Goal: Entertainment & Leisure: Consume media (video, audio)

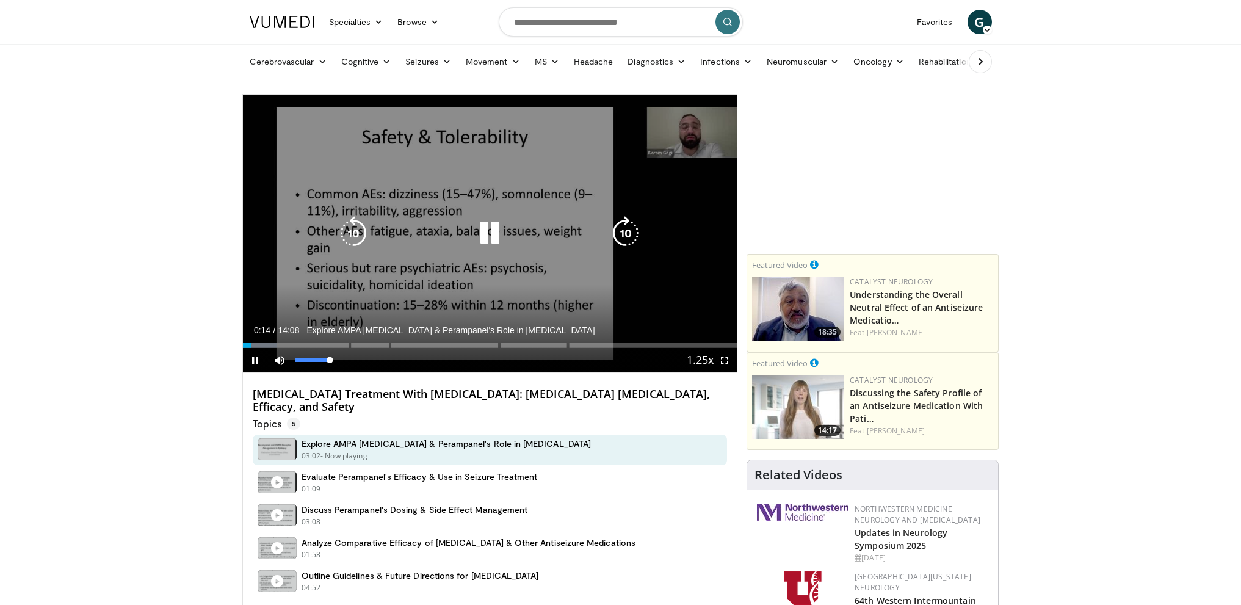
drag, startPoint x: 299, startPoint y: 363, endPoint x: 354, endPoint y: 361, distance: 55.6
click at [351, 361] on div "Mute 100%" at bounding box center [309, 360] width 85 height 24
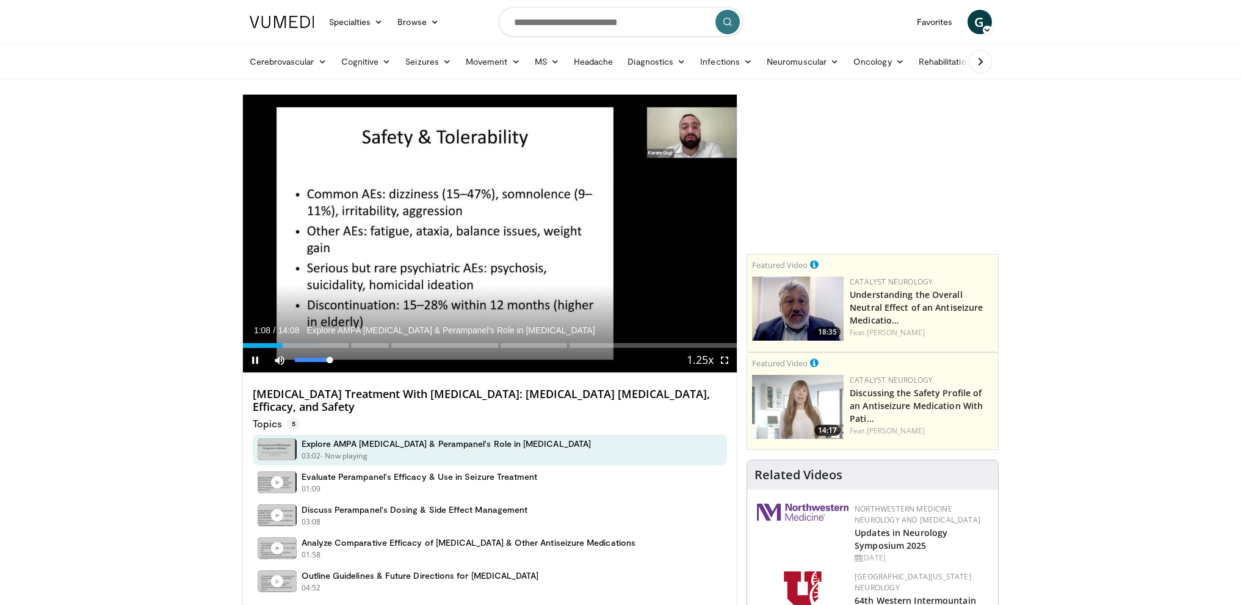
drag, startPoint x: 333, startPoint y: 360, endPoint x: 354, endPoint y: 360, distance: 20.2
click at [354, 360] on div "Current Time 1:08 / Duration 14:08 Explore AMPA [MEDICAL_DATA] & Perampanel's R…" at bounding box center [490, 360] width 495 height 24
click at [336, 345] on div "Progress Bar" at bounding box center [336, 345] width 1 height 5
click at [332, 344] on div "Progress Bar" at bounding box center [332, 345] width 1 height 5
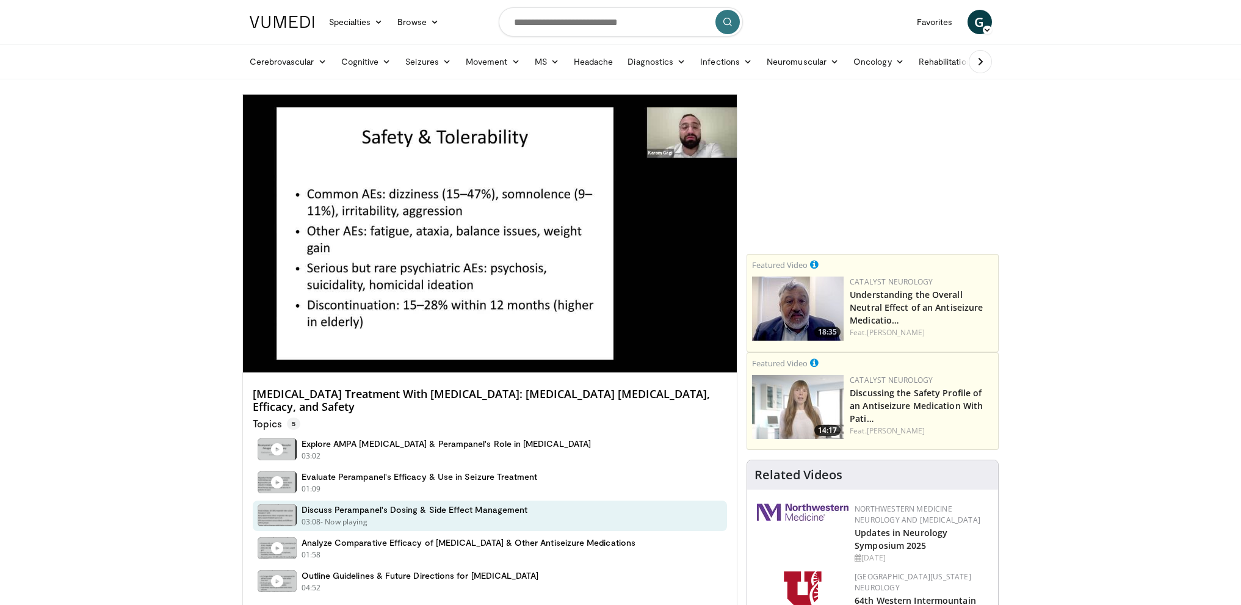
click at [430, 344] on div "10 seconds Tap to unmute" at bounding box center [490, 234] width 495 height 278
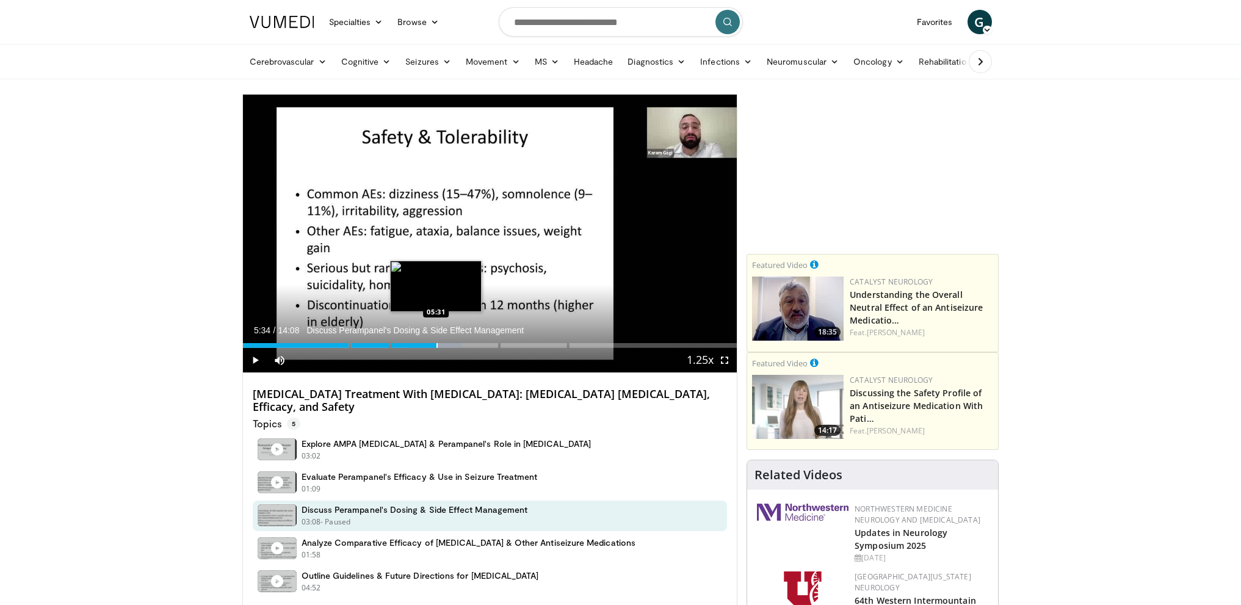
click at [437, 344] on div "Progress Bar" at bounding box center [437, 345] width 1 height 5
click at [435, 344] on div "Progress Bar" at bounding box center [435, 345] width 1 height 5
click at [431, 344] on div "Progress Bar" at bounding box center [431, 345] width 1 height 5
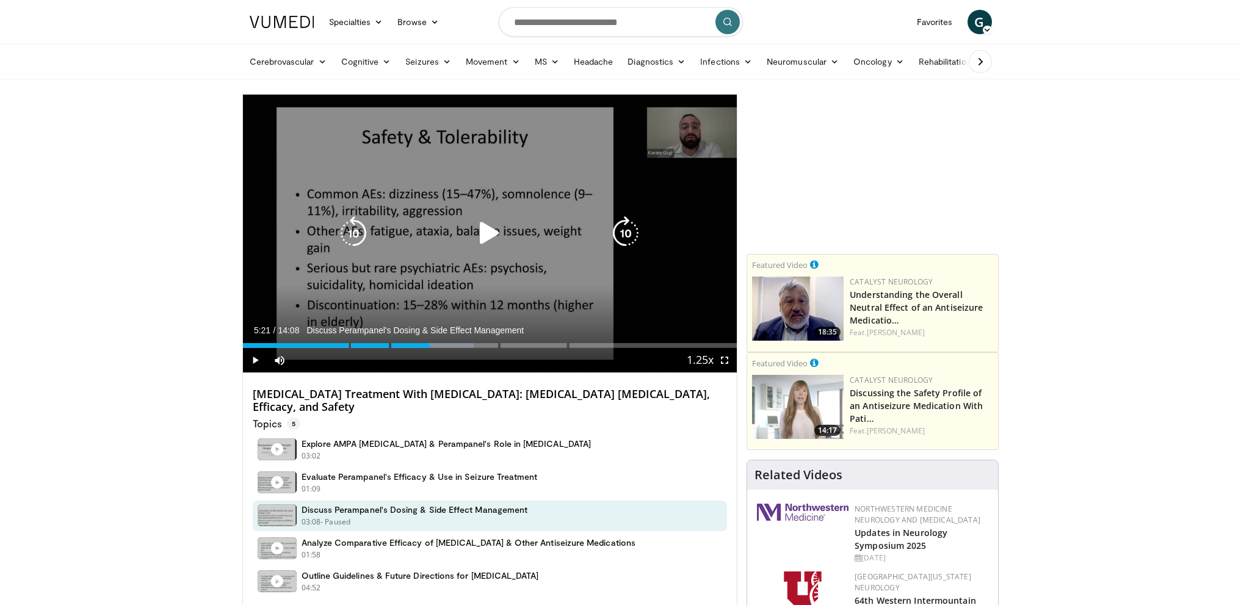
click at [617, 261] on div "10 seconds Tap to unmute" at bounding box center [490, 234] width 495 height 278
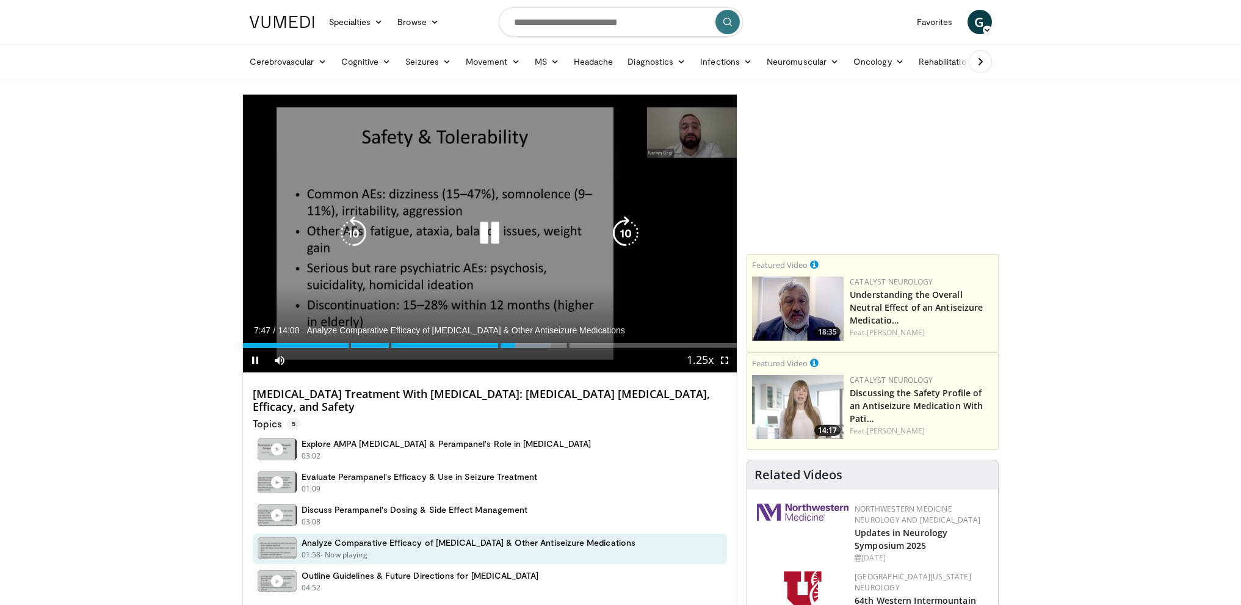
click at [644, 300] on div "10 seconds Tap to unmute" at bounding box center [490, 234] width 495 height 278
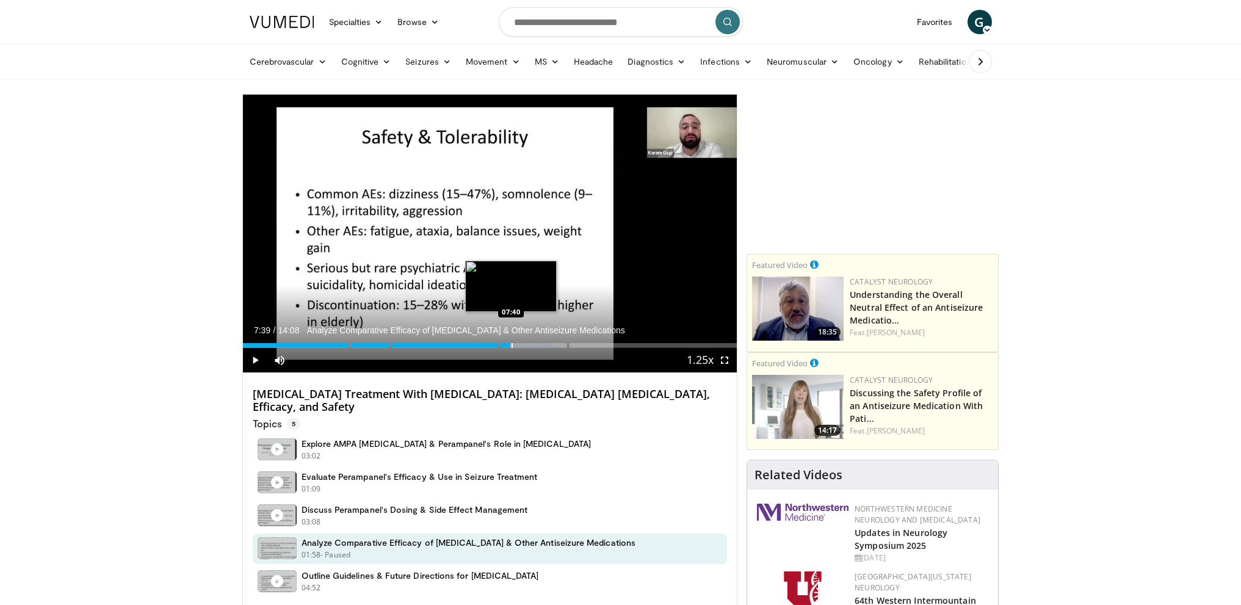
click at [512, 344] on div "Progress Bar" at bounding box center [512, 345] width 1 height 5
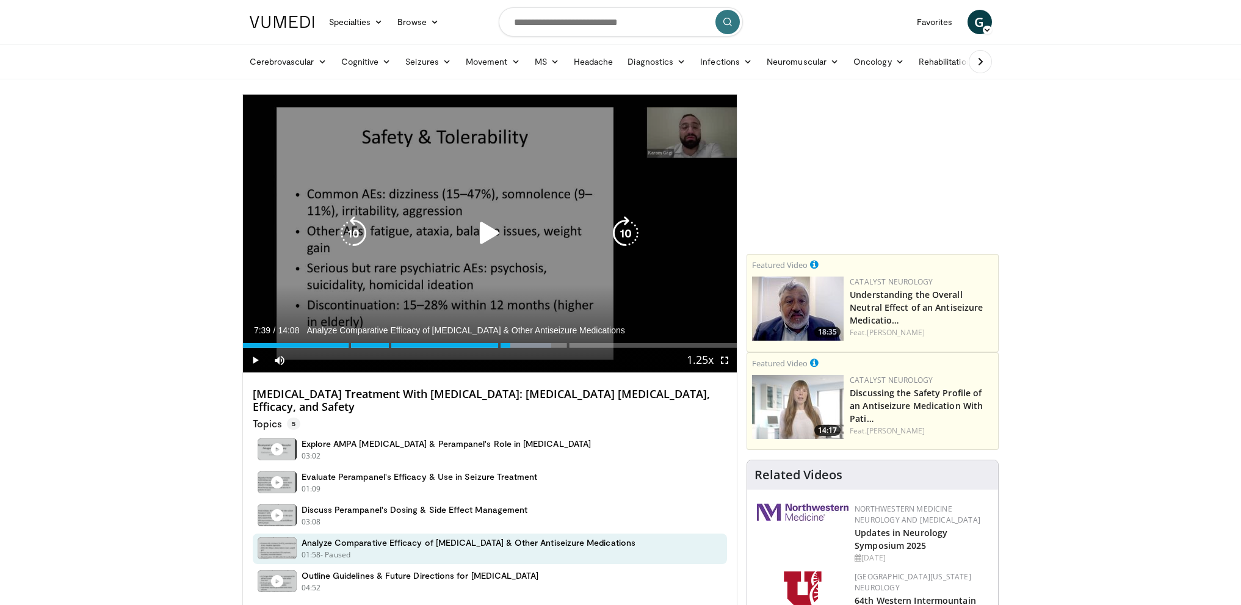
click at [526, 279] on div "10 seconds Tap to unmute" at bounding box center [490, 234] width 495 height 278
click at [401, 295] on div "10 seconds Tap to unmute" at bounding box center [490, 234] width 495 height 278
click at [394, 280] on div "10 seconds Tap to unmute" at bounding box center [490, 234] width 495 height 278
click at [366, 285] on div "10 seconds Tap to unmute" at bounding box center [490, 234] width 495 height 278
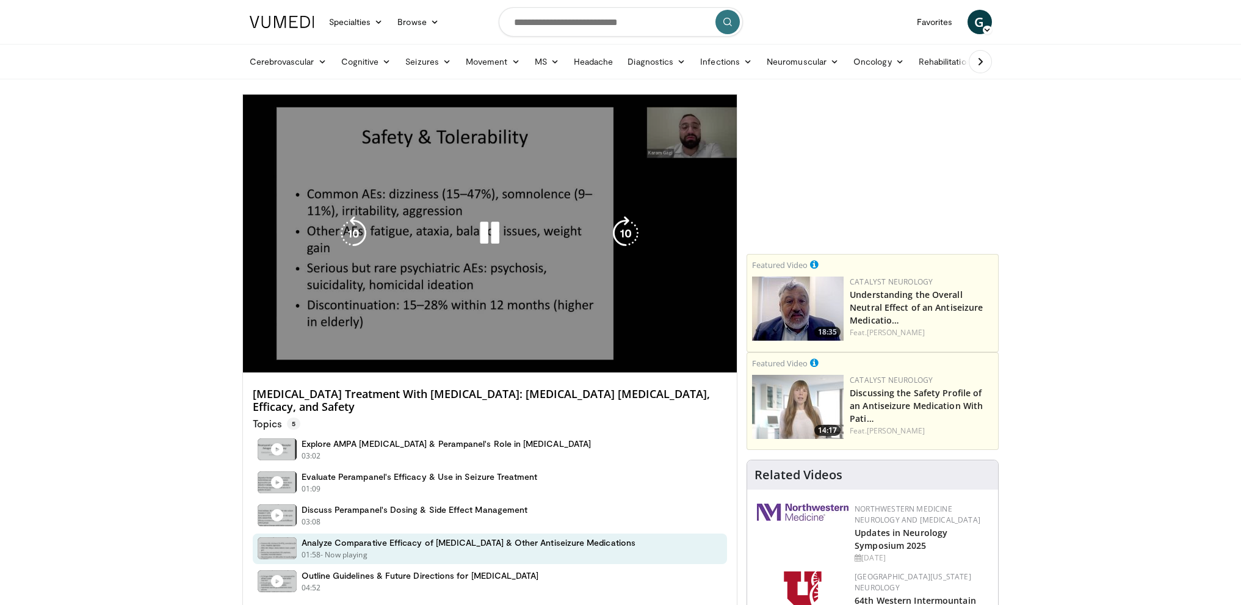
click at [413, 244] on div "Video Player" at bounding box center [489, 233] width 297 height 24
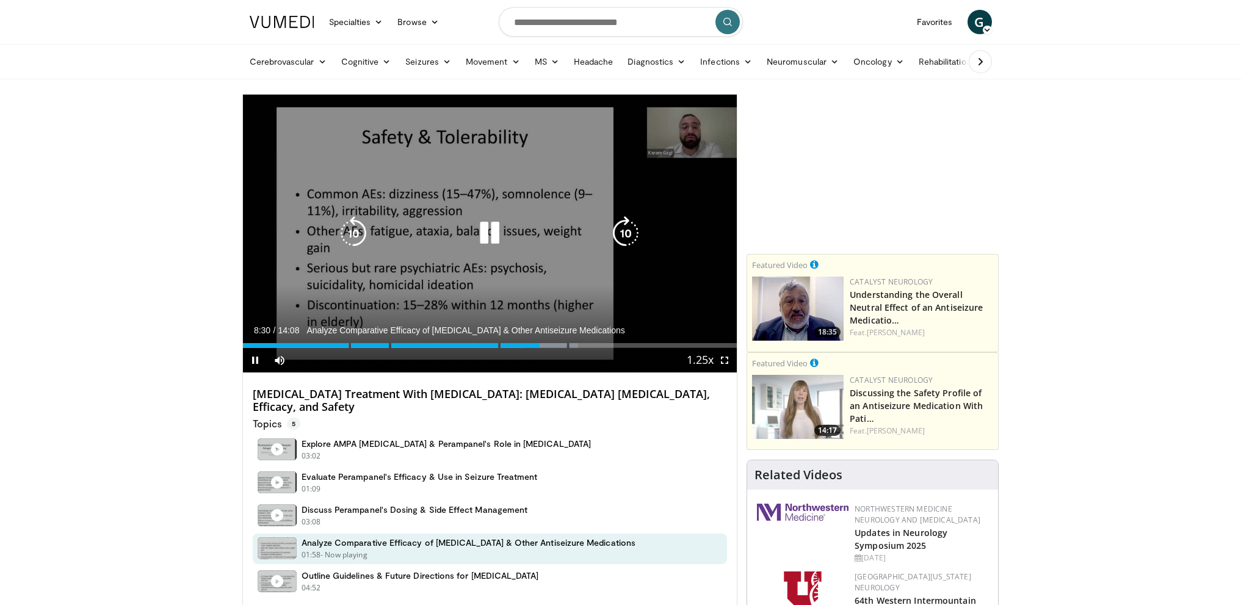
click at [377, 272] on div "10 seconds Tap to unmute" at bounding box center [490, 234] width 495 height 278
click at [445, 237] on div "Video Player" at bounding box center [489, 233] width 297 height 24
click at [477, 227] on icon "Video Player" at bounding box center [490, 233] width 34 height 34
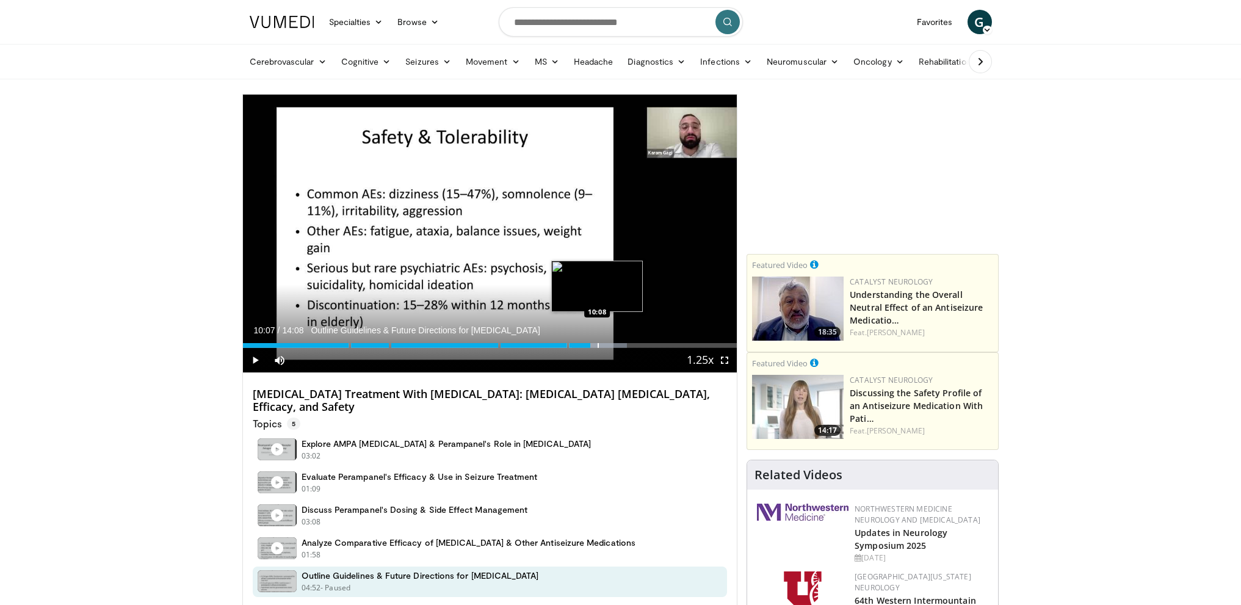
click at [598, 346] on div "Progress Bar" at bounding box center [598, 345] width 1 height 5
click at [608, 346] on div "Progress Bar" at bounding box center [606, 345] width 1 height 5
click at [631, 346] on div "Progress Bar" at bounding box center [631, 345] width 1 height 5
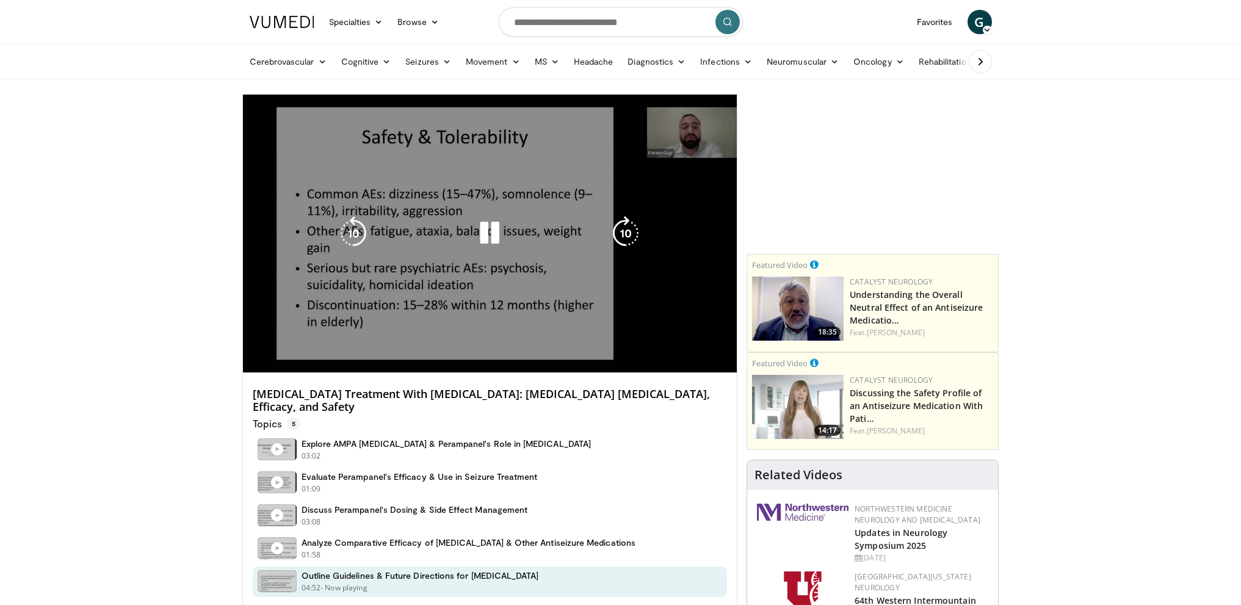
click at [644, 346] on video-js "**********" at bounding box center [490, 234] width 495 height 278
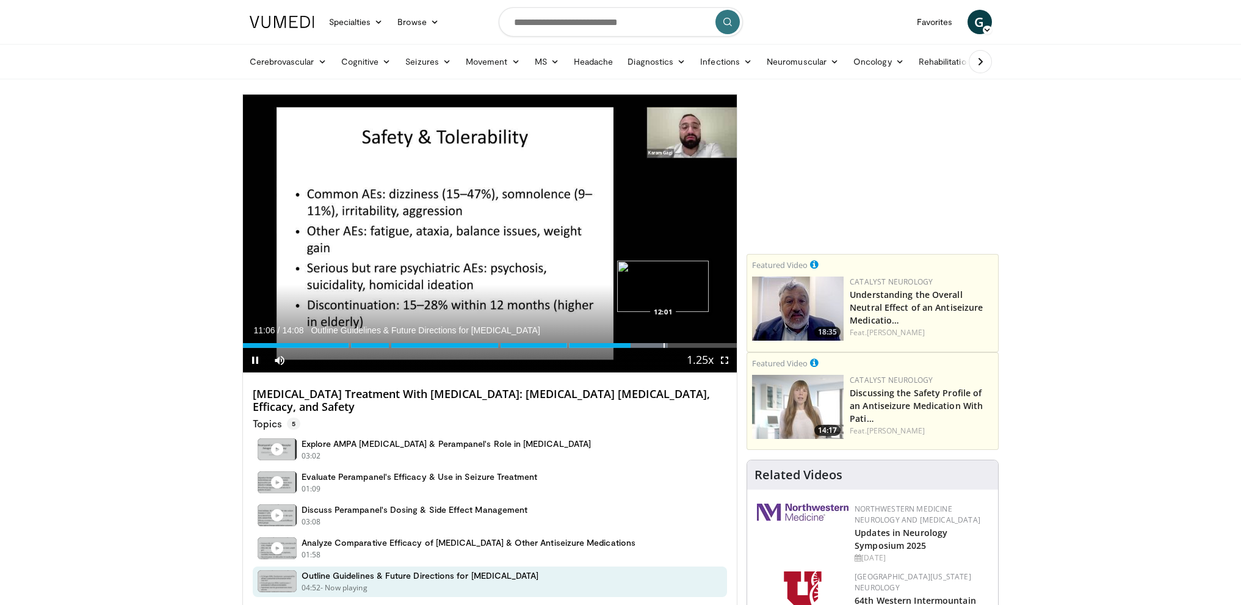
click at [664, 345] on div "Progress Bar" at bounding box center [664, 345] width 1 height 5
